Goal: Transaction & Acquisition: Purchase product/service

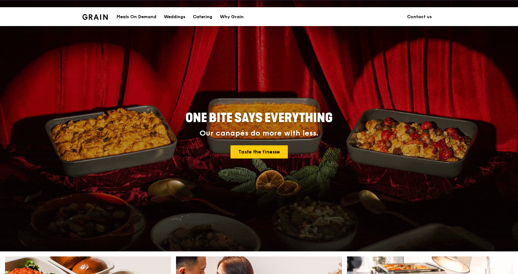
scroll to position [11, 0]
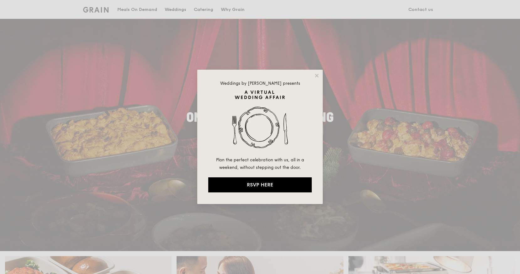
click at [316, 79] on div "Weddings by [PERSON_NAME] presents Plan the perfect celebration with us, all in…" at bounding box center [259, 137] width 125 height 134
click at [316, 74] on icon at bounding box center [317, 76] width 6 height 6
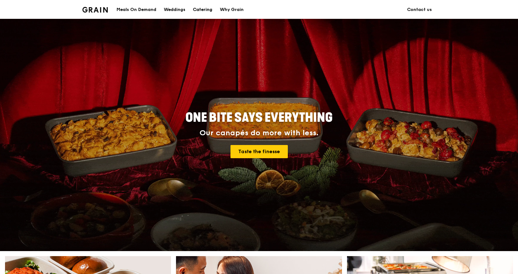
click at [210, 11] on div "Catering" at bounding box center [202, 9] width 19 height 19
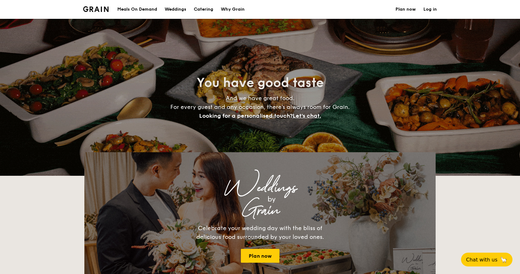
select select
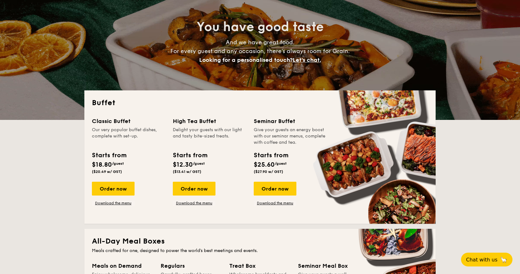
scroll to position [69, 0]
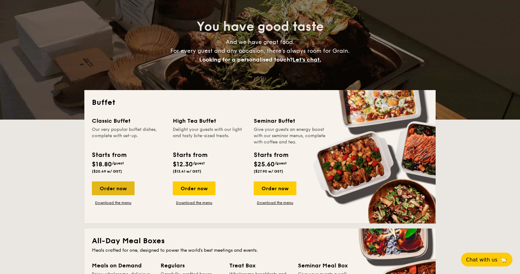
click at [122, 186] on div "Order now" at bounding box center [113, 188] width 43 height 14
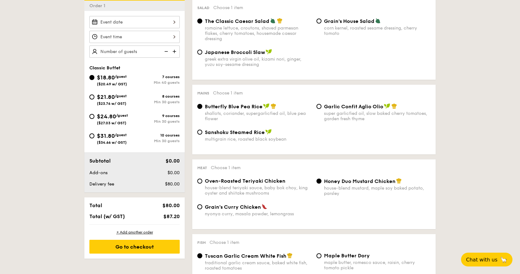
scroll to position [191, 0]
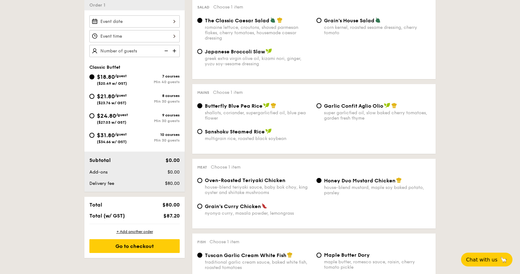
click at [219, 57] on div "greek extra virgin olive oil, kizami nori, ginger, yuzu soy-sesame dressing" at bounding box center [258, 61] width 107 height 11
click at [202, 54] on input "Japanese Broccoli Slaw greek extra virgin olive oil, kizami nori, ginger, yuzu …" at bounding box center [199, 51] width 5 height 5
radio input "true"
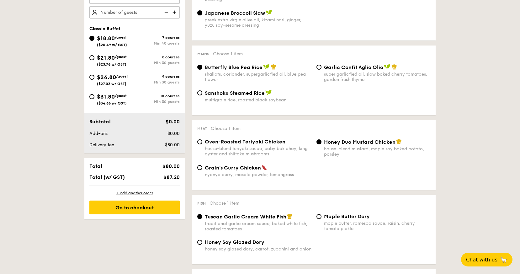
scroll to position [229, 0]
click at [256, 144] on span "Oven-Roasted Teriyaki Chicken" at bounding box center [245, 142] width 81 height 6
click at [202, 144] on input "Oven-Roasted Teriyaki Chicken house-blend teriyaki sauce, baby bok choy, king o…" at bounding box center [199, 142] width 5 height 5
radio input "true"
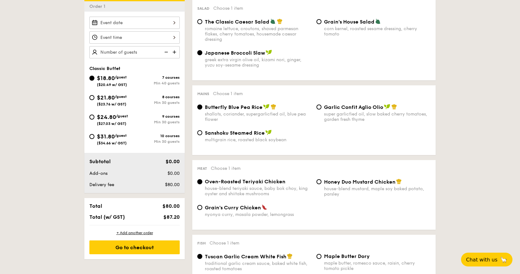
scroll to position [192, 0]
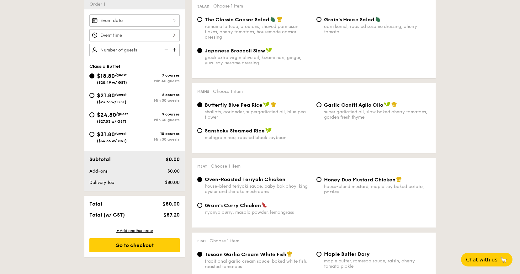
click at [110, 99] on div "$21.80 /guest ($23.76 w/ GST)" at bounding box center [112, 97] width 30 height 13
click at [94, 98] on input "$21.80 /guest ($23.76 w/ GST) 8 courses Min 30 guests" at bounding box center [91, 95] width 5 height 5
radio input "true"
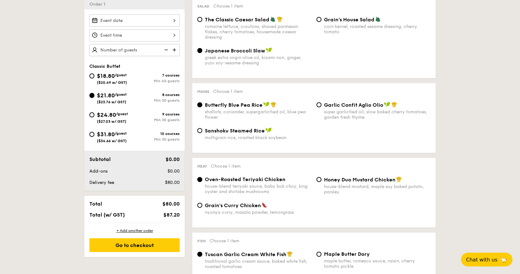
radio input "true"
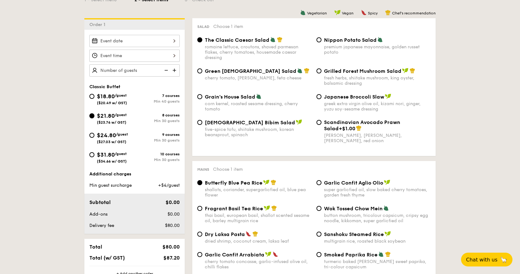
scroll to position [170, 0]
